Goal: Find specific page/section: Find specific page/section

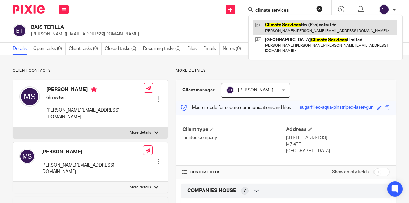
type input "climate services"
click at [305, 25] on link at bounding box center [326, 27] width 144 height 15
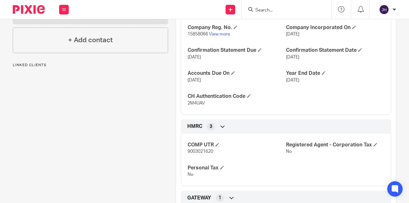
scroll to position [192, 0]
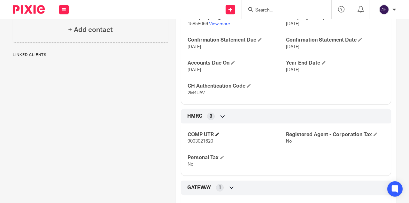
click at [195, 135] on h4 "COMP UTR" at bounding box center [237, 134] width 99 height 7
drag, startPoint x: 195, startPoint y: 135, endPoint x: 211, endPoint y: 142, distance: 16.9
click at [211, 142] on div "COMP UTR 9003021620" at bounding box center [237, 137] width 99 height 13
copy div "COMP UTR 9003021620"
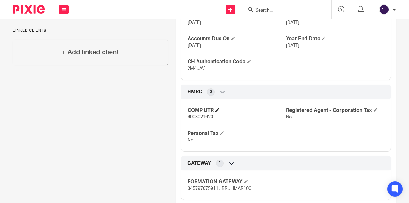
scroll to position [209, 0]
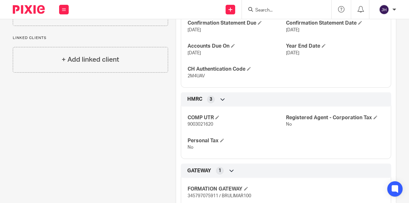
copy div "COMP UTR 9003021620"
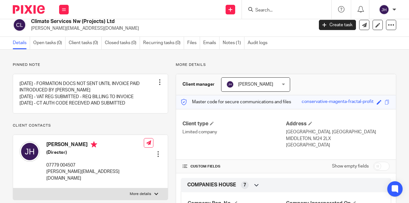
scroll to position [0, 0]
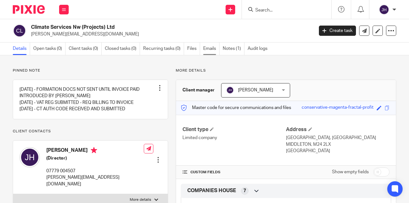
click at [209, 48] on link "Emails" at bounding box center [211, 49] width 16 height 12
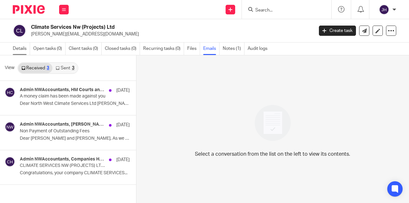
click at [23, 44] on link "Details" at bounding box center [21, 49] width 17 height 12
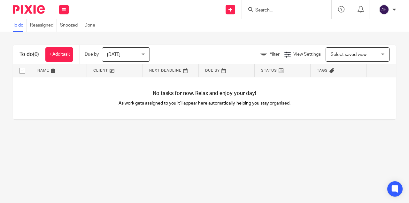
click at [275, 15] on div at bounding box center [287, 9] width 90 height 19
click at [271, 12] on input "Search" at bounding box center [284, 11] width 58 height 6
type input "wigs b"
click at [285, 25] on link at bounding box center [305, 25] width 102 height 10
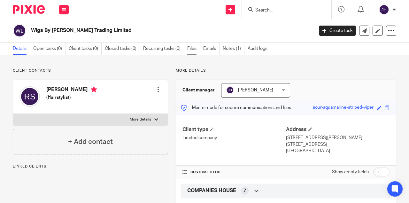
click at [196, 49] on link "Files" at bounding box center [193, 49] width 13 height 12
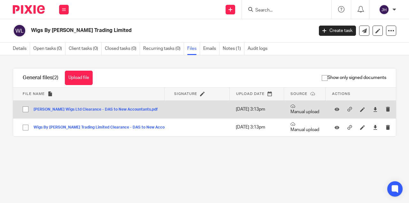
click at [121, 109] on button "[PERSON_NAME] Wigs Ltd Clearance - DAS to New Accountants.pdf" at bounding box center [98, 109] width 129 height 4
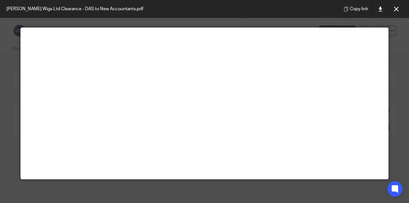
scroll to position [45, 0]
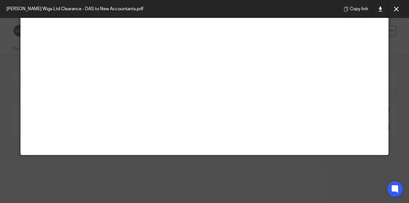
click at [394, 90] on div at bounding box center [204, 101] width 409 height 203
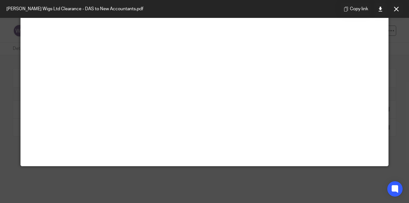
click at [396, 9] on icon at bounding box center [396, 9] width 5 height 5
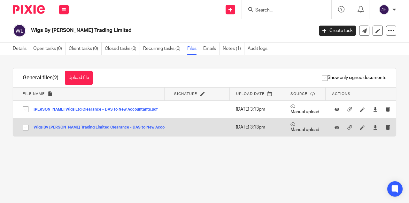
click at [79, 129] on button "Wigs By [PERSON_NAME] Trading Limited Clearance - DAS to New Accountants.pdf" at bounding box center [112, 127] width 157 height 4
